Goal: Navigation & Orientation: Find specific page/section

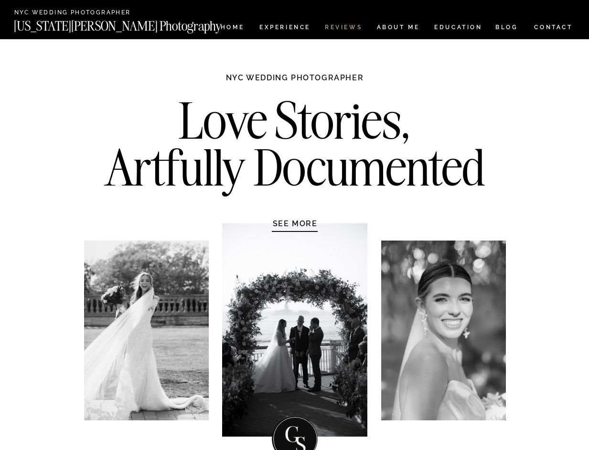
click at [337, 25] on nav "REVIEWS" at bounding box center [343, 28] width 36 height 8
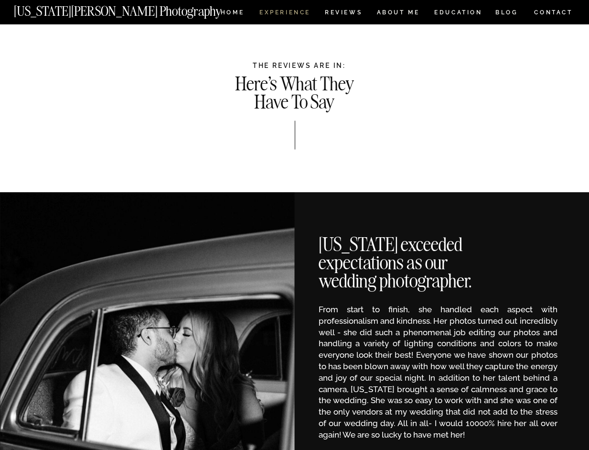
click at [282, 13] on nav "Experience" at bounding box center [284, 14] width 50 height 8
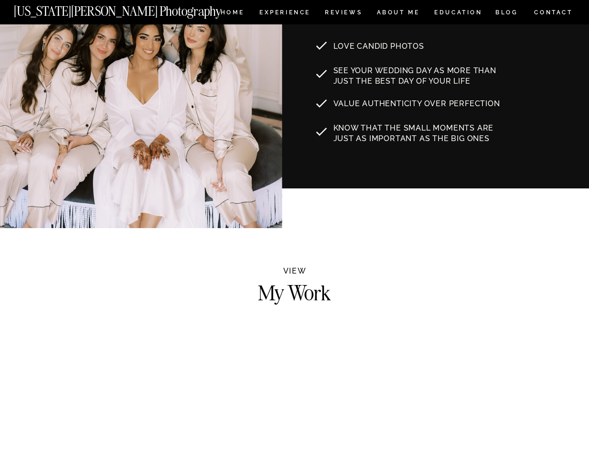
scroll to position [812, 0]
